Goal: Information Seeking & Learning: Learn about a topic

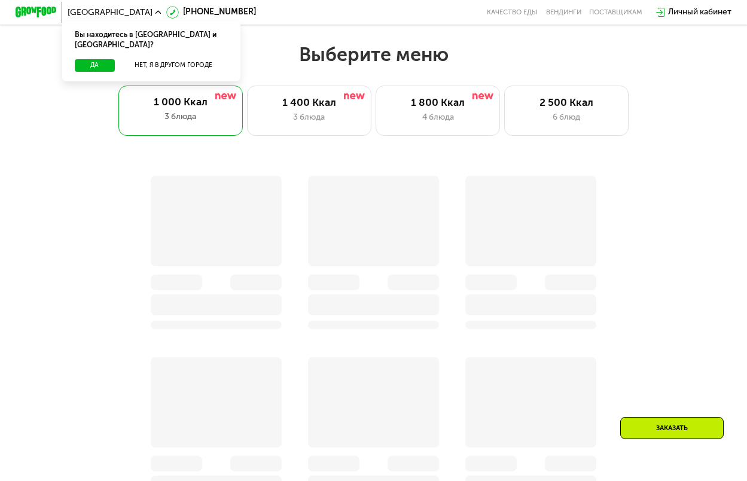
scroll to position [359, 0]
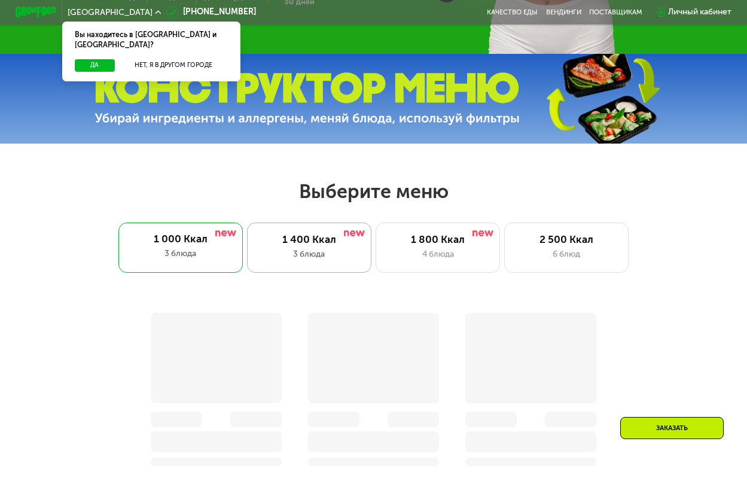
click at [320, 247] on div "1 400 Ккал" at bounding box center [309, 240] width 102 height 13
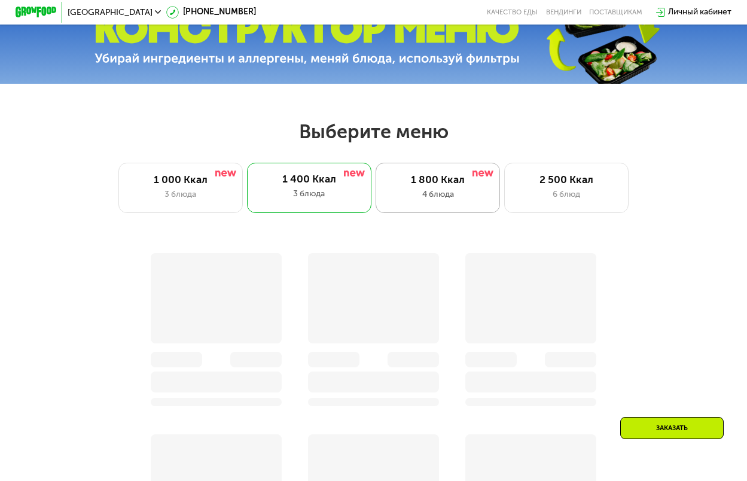
click at [422, 187] on div "1 800 Ккал" at bounding box center [438, 180] width 102 height 13
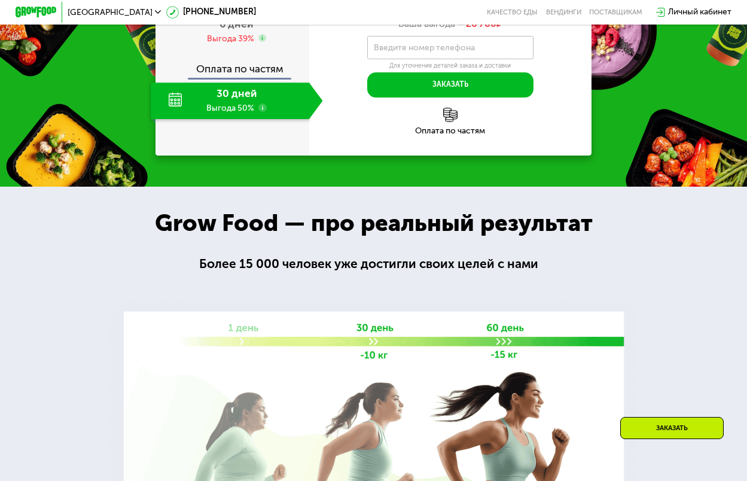
scroll to position [0, 0]
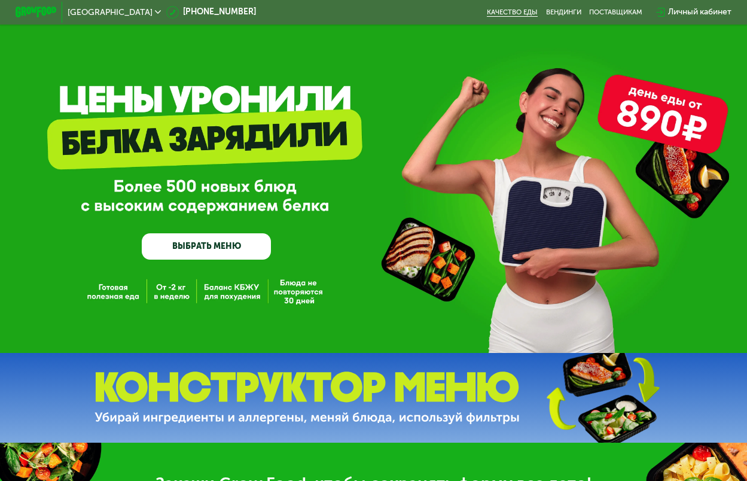
click at [516, 13] on link "Качество еды" at bounding box center [512, 12] width 51 height 8
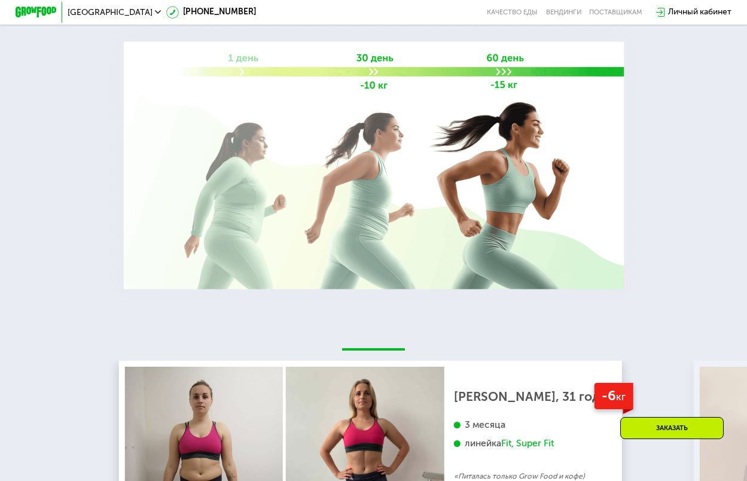
scroll to position [838, 0]
